Goal: Communication & Community: Answer question/provide support

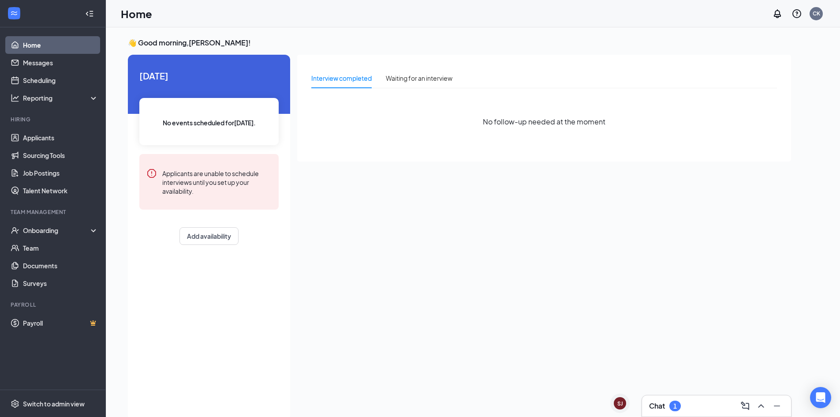
click at [672, 416] on div "Chat 1" at bounding box center [716, 405] width 150 height 22
click at [677, 405] on div "1" at bounding box center [675, 405] width 4 height 7
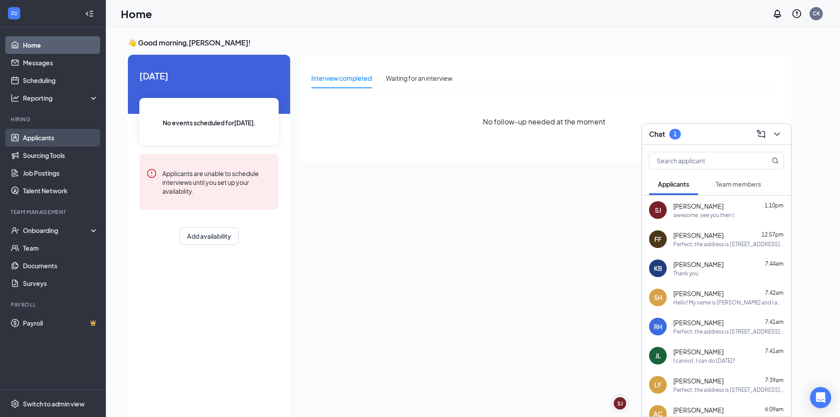
click at [38, 145] on link "Applicants" at bounding box center [60, 138] width 75 height 18
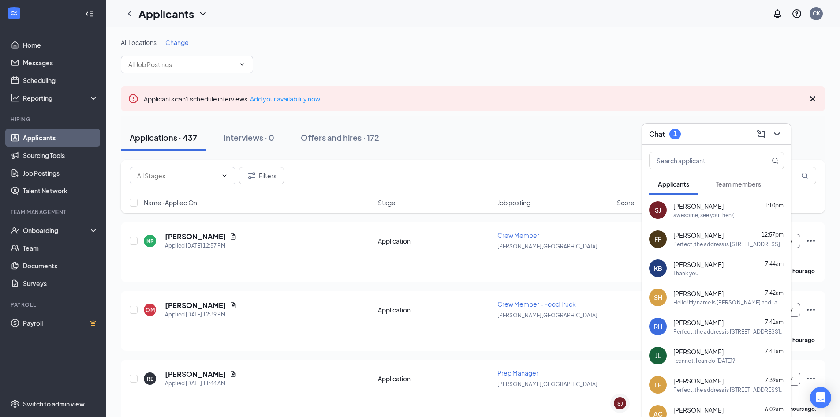
click at [792, 134] on div "Applications · 437 Interviews · 0 Offers and hires · 172" at bounding box center [473, 137] width 704 height 26
click at [789, 138] on div "Chat 1" at bounding box center [716, 133] width 149 height 21
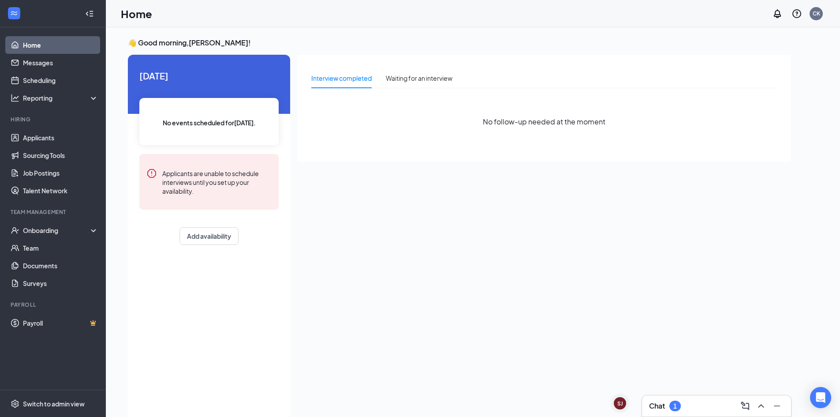
click at [683, 414] on div "Chat 1" at bounding box center [716, 405] width 149 height 21
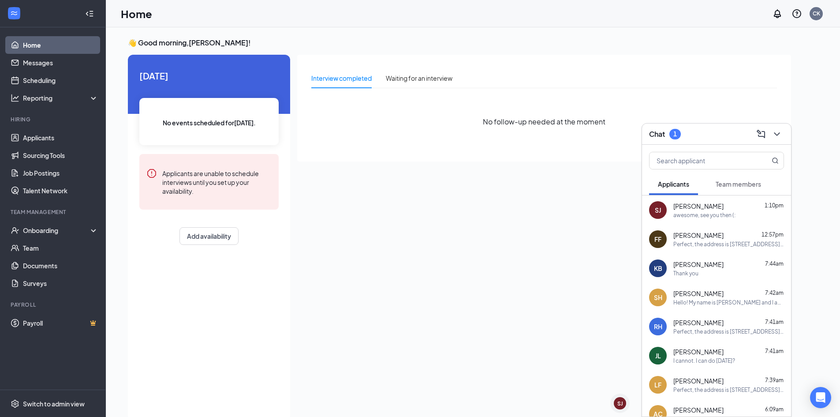
click at [780, 133] on icon "ChevronDown" at bounding box center [776, 134] width 11 height 11
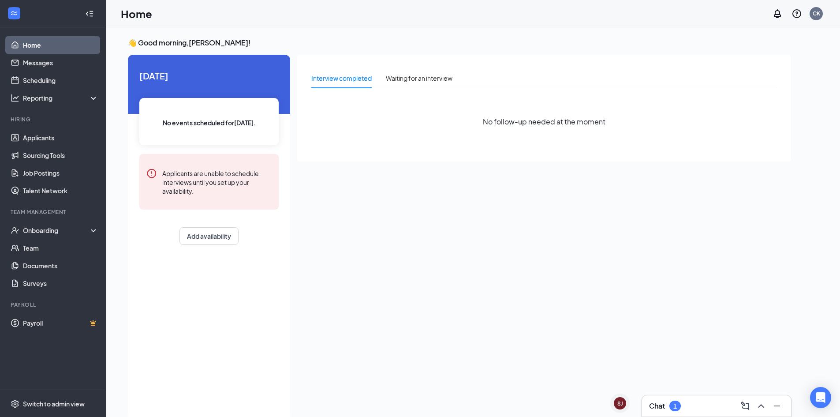
click at [658, 408] on h3 "Chat" at bounding box center [657, 406] width 16 height 10
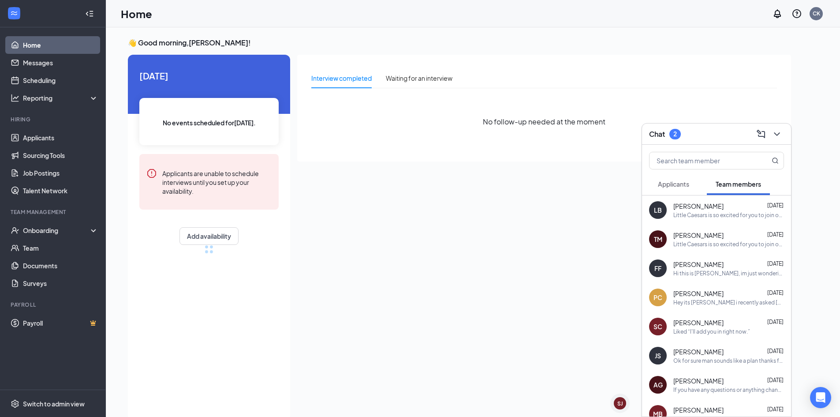
click at [662, 182] on span "Applicants" at bounding box center [673, 184] width 31 height 8
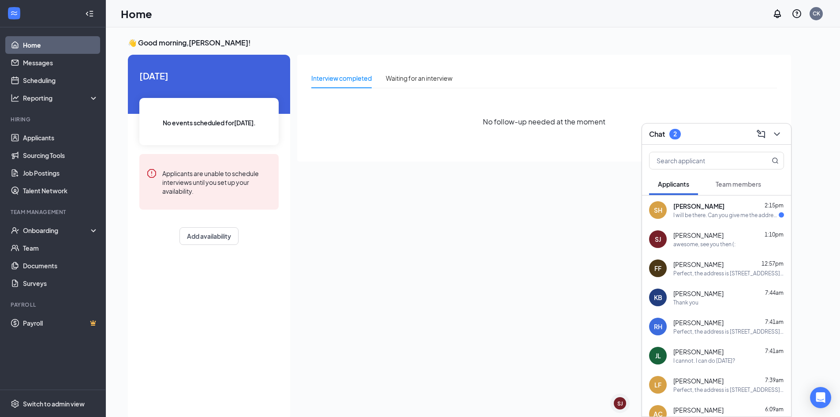
click at [691, 214] on div "I will be there. Can you give me the address?" at bounding box center [725, 214] width 105 height 7
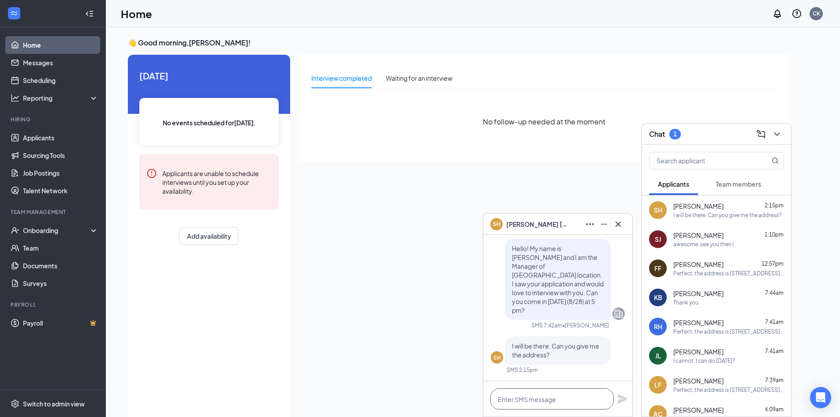
click at [569, 397] on textarea at bounding box center [551, 398] width 123 height 21
click at [516, 401] on textarea at bounding box center [551, 398] width 123 height 21
paste textarea "Perfect, the address is [STREET_ADDRESS]. I will see you then :)"
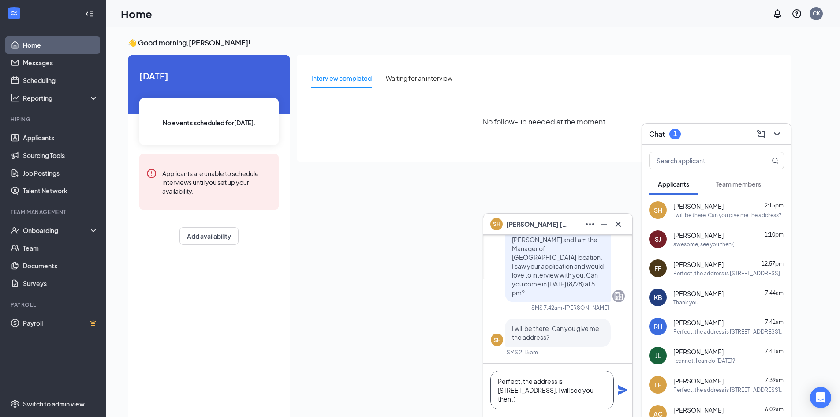
type textarea "Perfect, the address is [STREET_ADDRESS]. I will see you then :)"
click at [624, 392] on icon "Plane" at bounding box center [622, 389] width 11 height 11
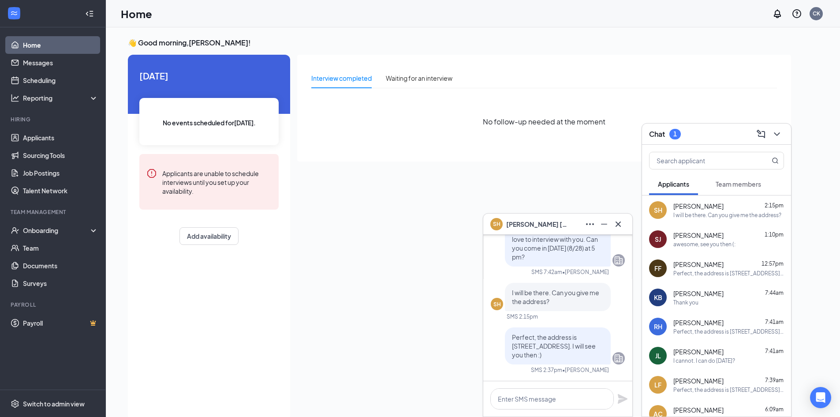
scroll to position [0, 0]
